Goal: Transaction & Acquisition: Download file/media

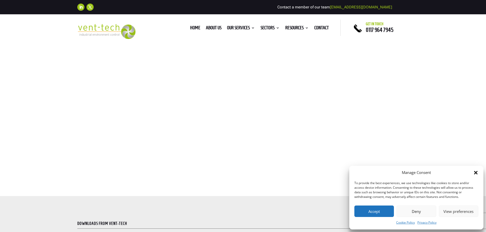
click at [363, 212] on button "Accept" at bounding box center [374, 211] width 40 height 11
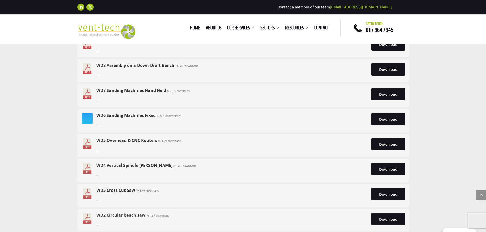
scroll to position [2526, 0]
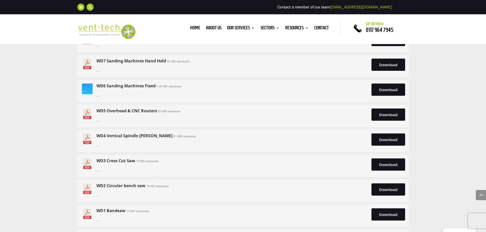
click at [113, 184] on link "WD2 Circular bench saw" at bounding box center [120, 186] width 49 height 6
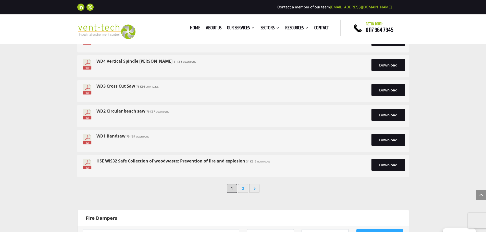
scroll to position [2602, 0]
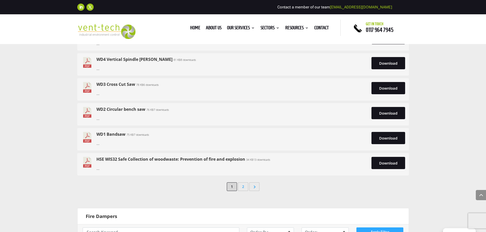
click at [129, 159] on link "HSE WIS32 Safe Collection of woodwaste: Prevention of fire and explosion" at bounding box center [170, 160] width 149 height 6
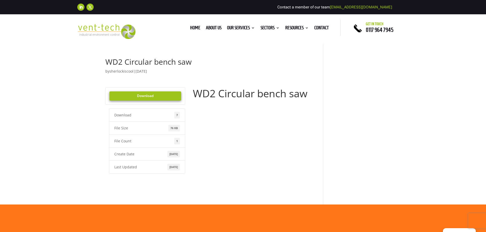
click at [166, 96] on link "Download" at bounding box center [145, 96] width 72 height 9
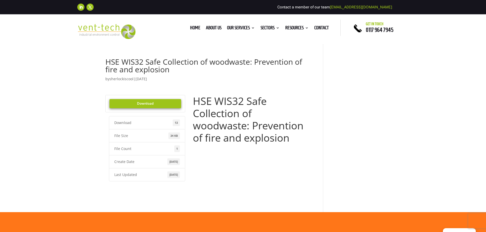
click at [143, 101] on link "Download" at bounding box center [145, 103] width 72 height 9
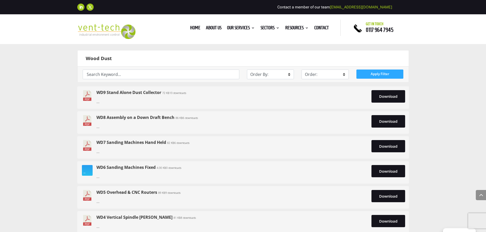
scroll to position [2424, 0]
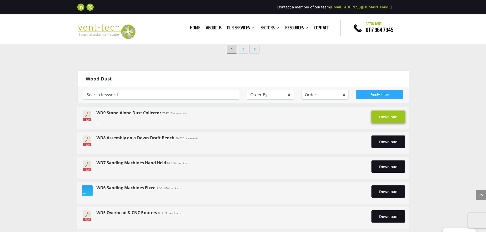
click at [387, 119] on link "Download" at bounding box center [388, 117] width 34 height 12
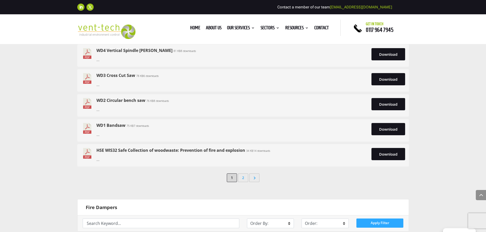
scroll to position [2679, 0]
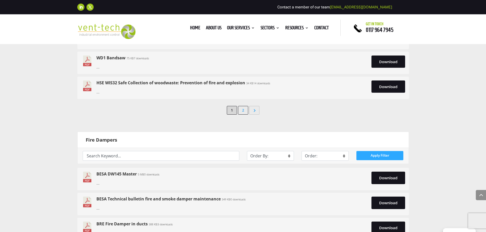
click at [239, 110] on link "2" at bounding box center [243, 110] width 10 height 9
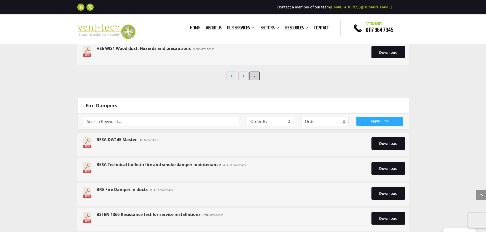
scroll to position [2475, 0]
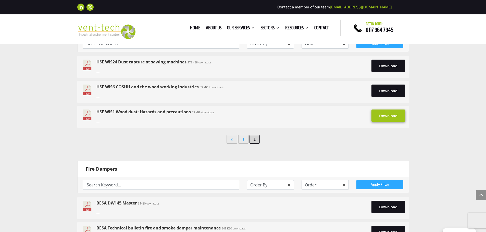
click at [381, 116] on link "Download" at bounding box center [388, 116] width 34 height 12
click at [388, 93] on link "Download" at bounding box center [388, 91] width 34 height 12
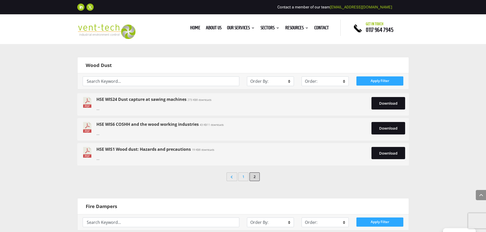
scroll to position [2398, 0]
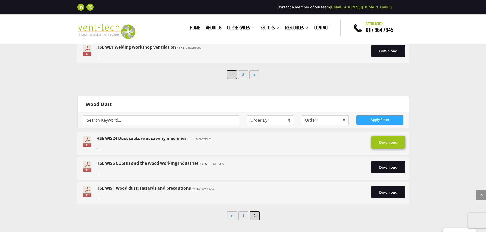
click at [386, 142] on link "Download" at bounding box center [388, 142] width 34 height 12
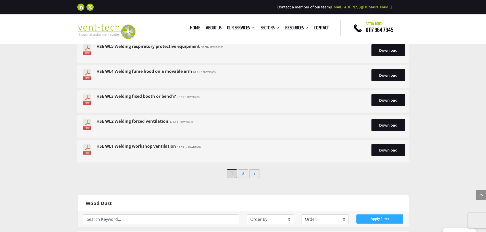
scroll to position [2271, 0]
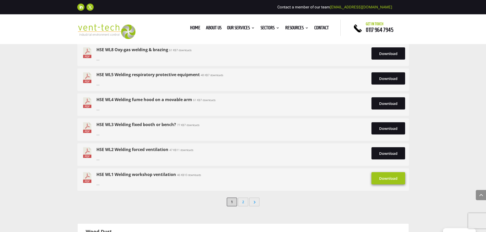
click at [379, 177] on link "Download" at bounding box center [388, 178] width 34 height 12
click at [385, 155] on link "Download" at bounding box center [388, 153] width 34 height 12
click at [390, 128] on link "Download" at bounding box center [388, 128] width 34 height 12
click at [390, 79] on link "Download" at bounding box center [388, 78] width 34 height 12
click at [391, 103] on link "Download" at bounding box center [388, 103] width 34 height 12
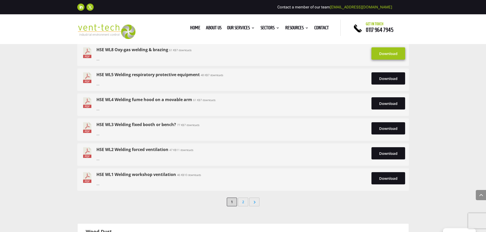
click at [388, 52] on link "Download" at bounding box center [388, 53] width 34 height 12
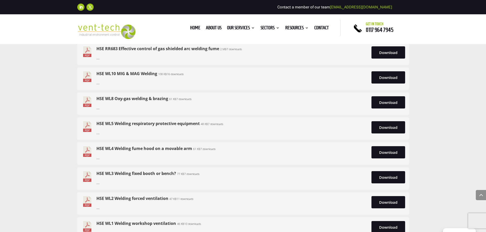
scroll to position [2220, 0]
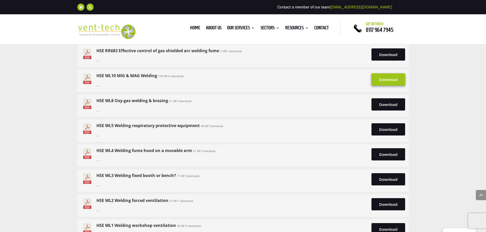
click at [386, 80] on link "Download" at bounding box center [388, 79] width 34 height 12
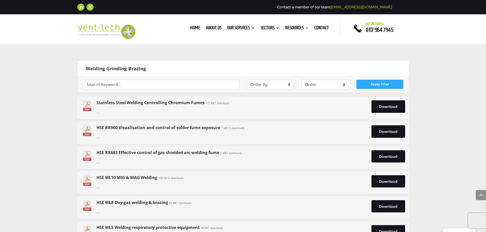
scroll to position [2092, 0]
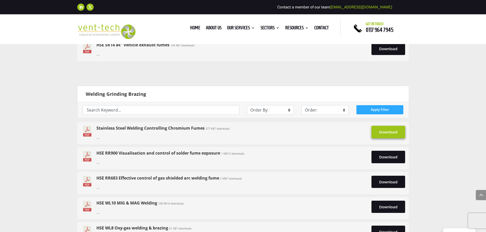
click at [389, 131] on link "Download" at bounding box center [388, 132] width 34 height 12
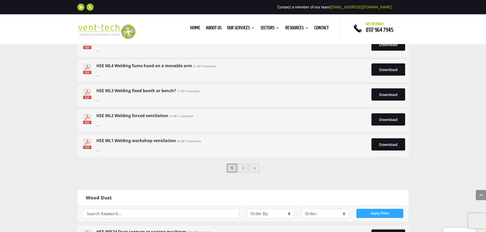
scroll to position [2322, 0]
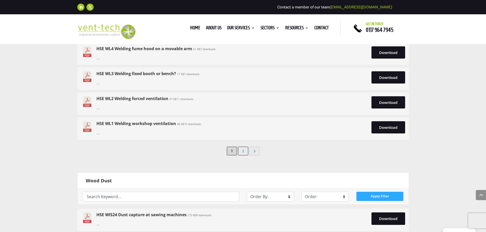
click at [244, 152] on link "2" at bounding box center [243, 151] width 10 height 9
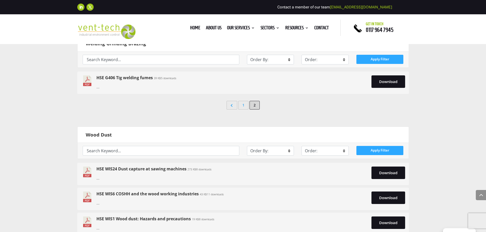
scroll to position [2220, 0]
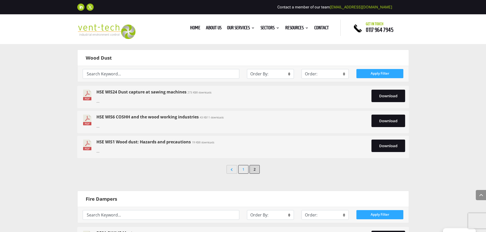
click at [243, 168] on link "1" at bounding box center [243, 169] width 10 height 9
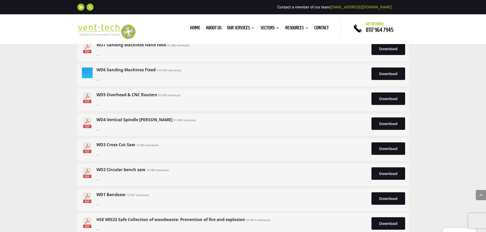
scroll to position [2322, 0]
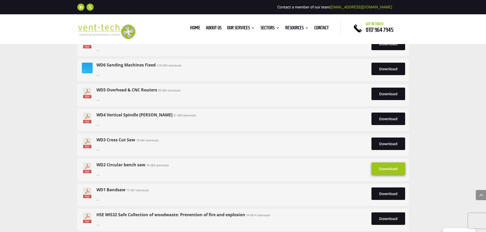
click at [381, 169] on link "Download" at bounding box center [388, 169] width 34 height 12
